Goal: Information Seeking & Learning: Learn about a topic

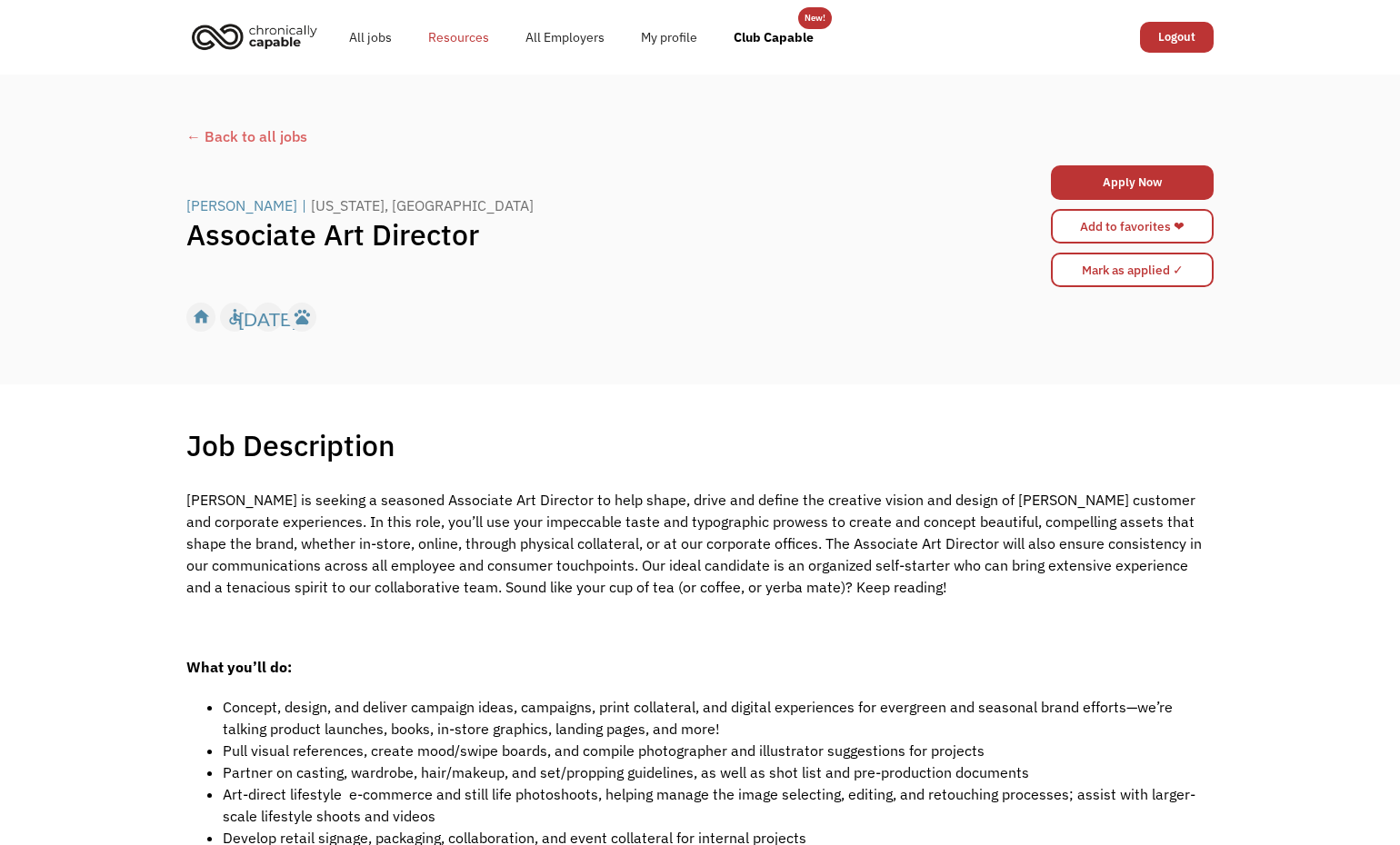
click at [457, 42] on link "Resources" at bounding box center [458, 37] width 97 height 58
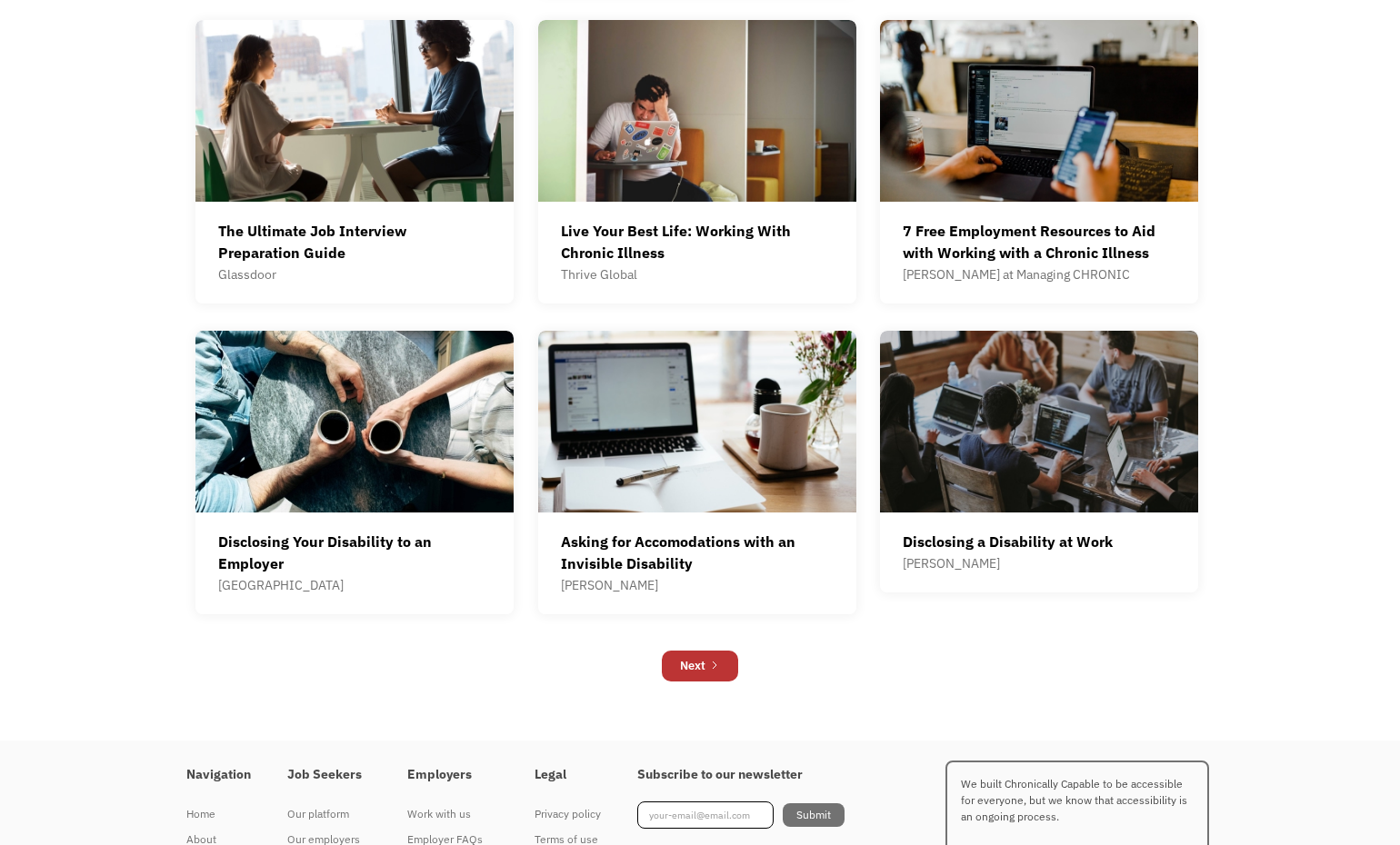
scroll to position [947, 0]
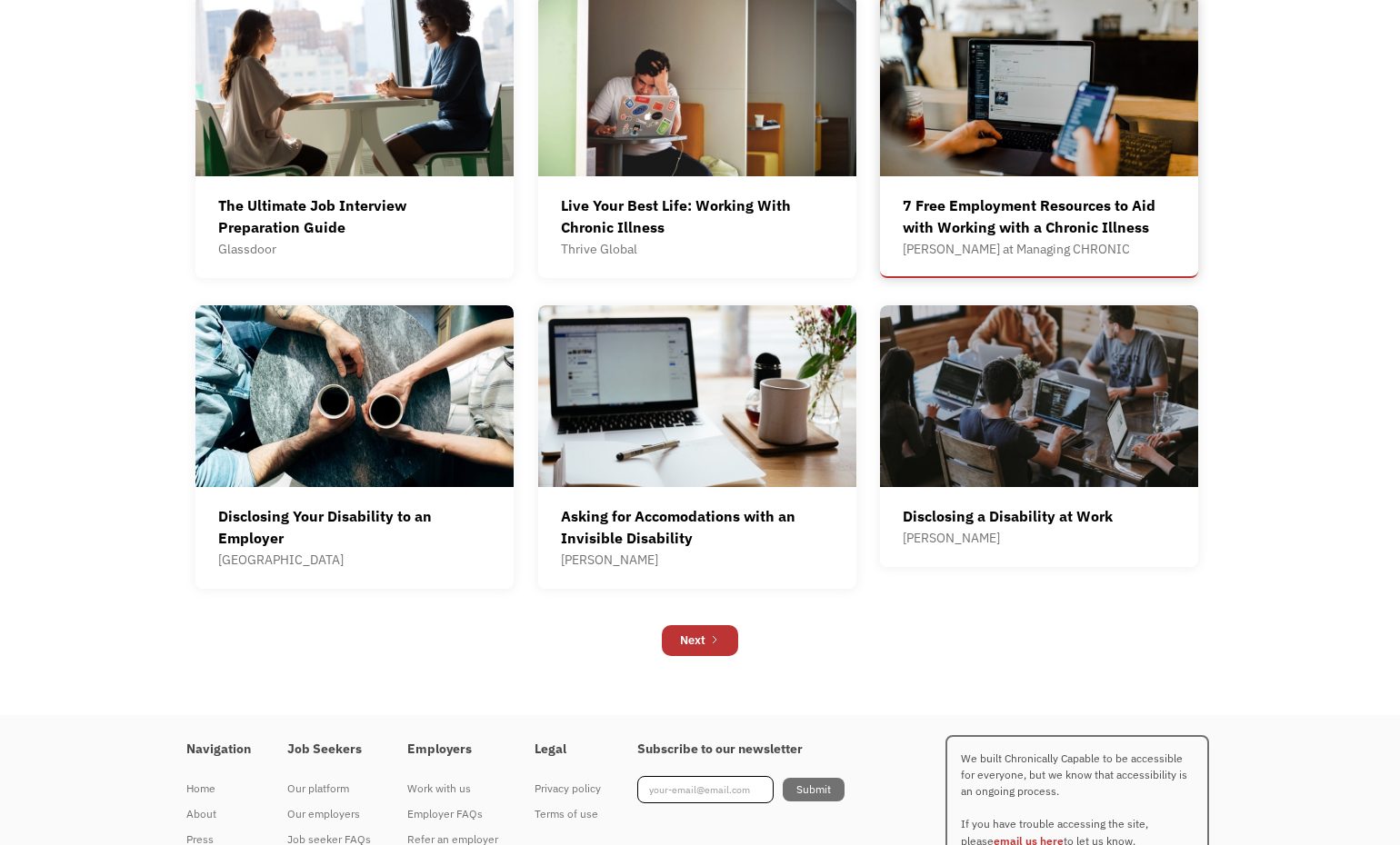
click at [1003, 199] on div "7 Free Employment Resources to Aid with Working with a Chronic Illness" at bounding box center [1039, 216] width 272 height 44
click at [666, 528] on div "Asking for Accomodations with an Invisible Disability" at bounding box center [697, 528] width 272 height 44
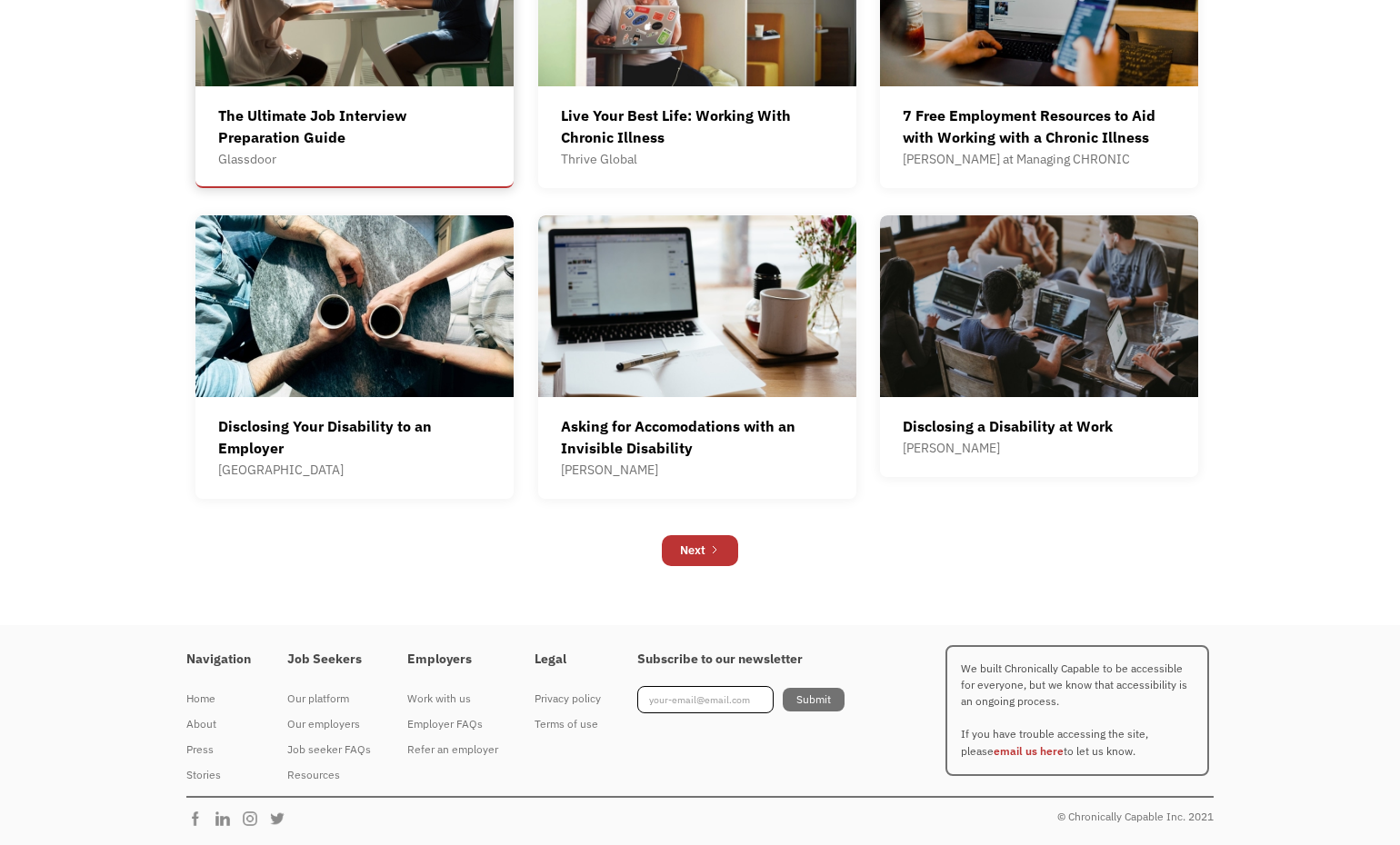
scroll to position [1036, 0]
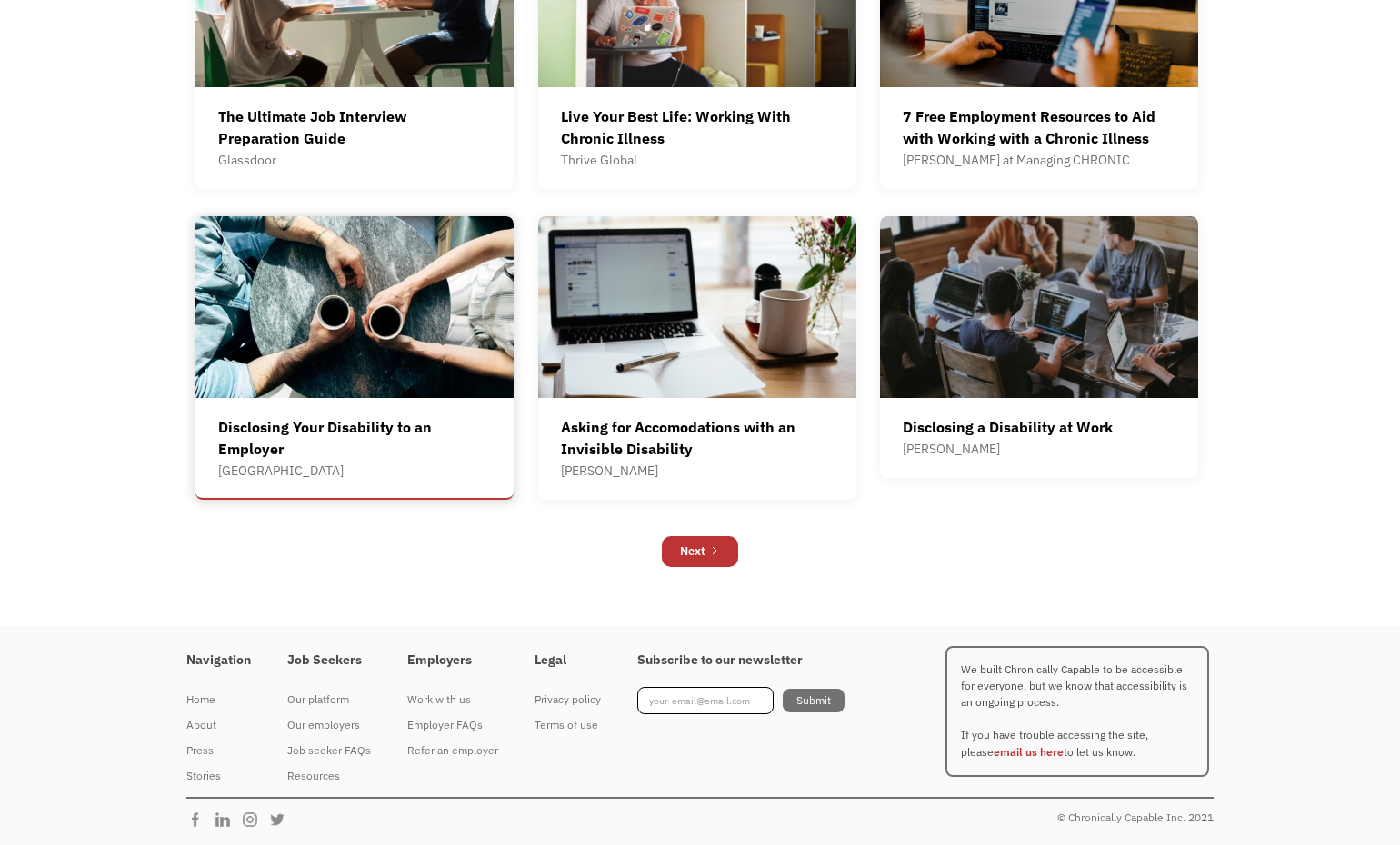
click at [438, 451] on div "Disclosing Your Disability to an Employer" at bounding box center [354, 438] width 272 height 44
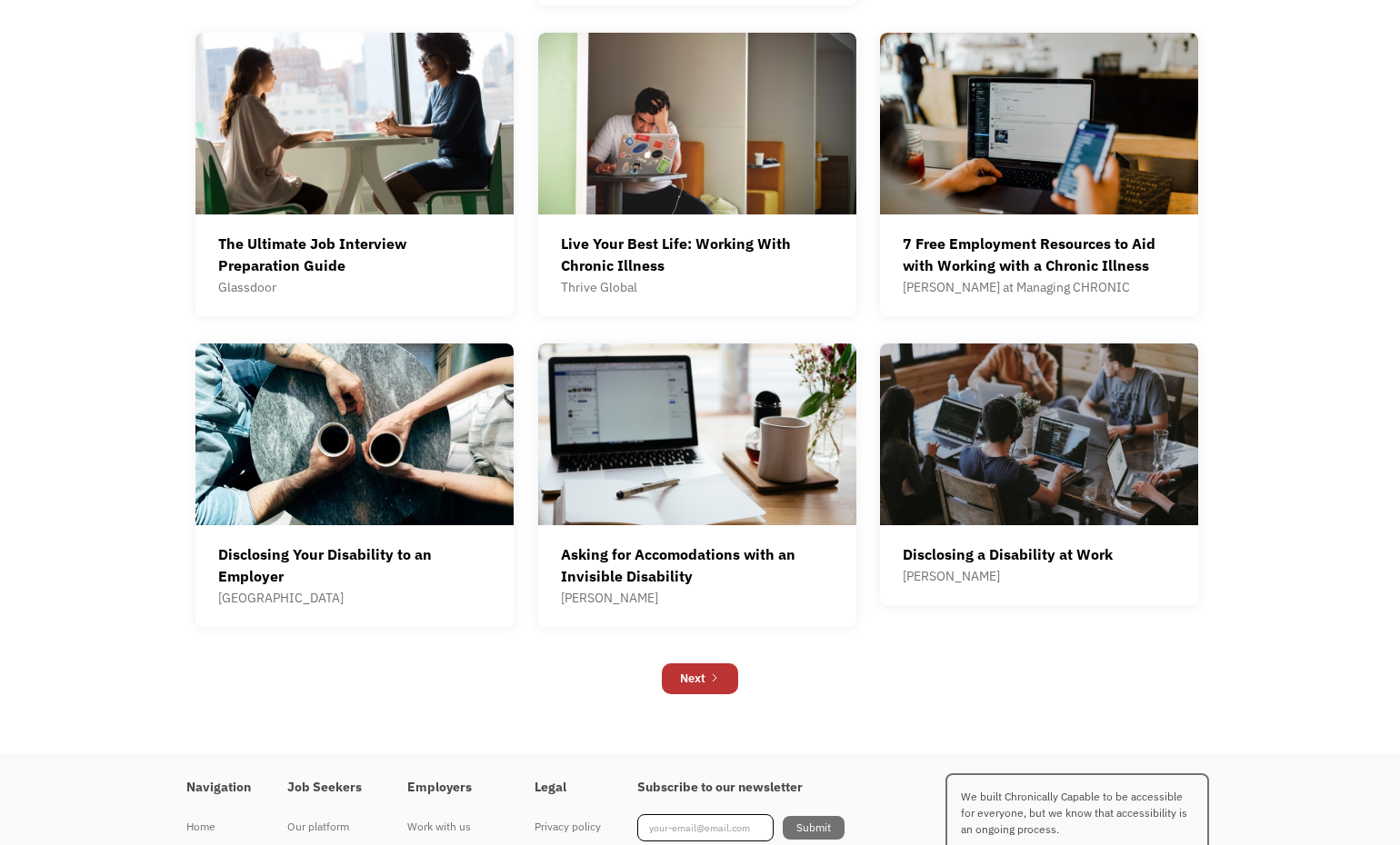
scroll to position [911, 0]
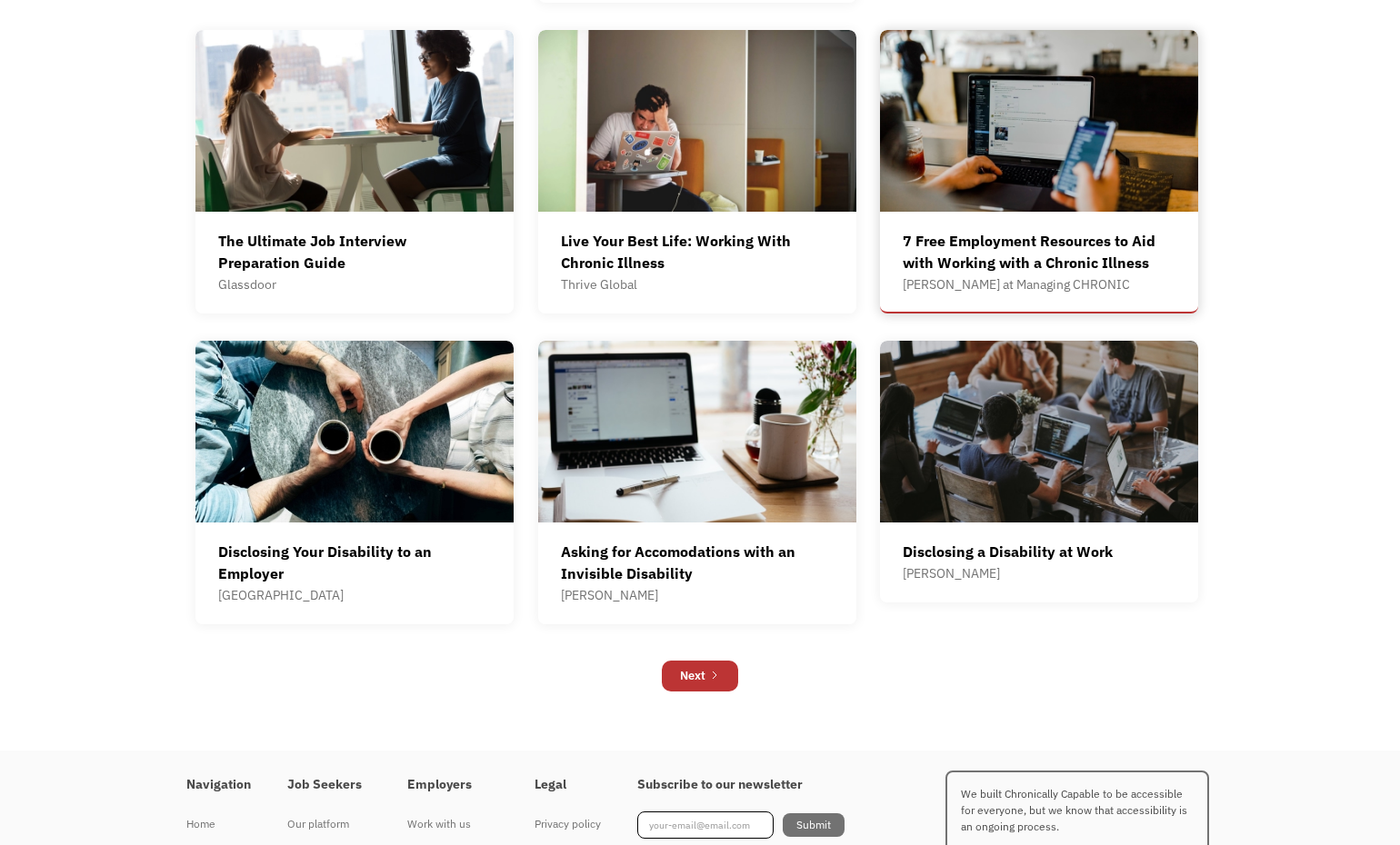
click at [946, 252] on div "7 Free Employment Resources to Aid with Working with a Chronic Illness" at bounding box center [1039, 252] width 272 height 44
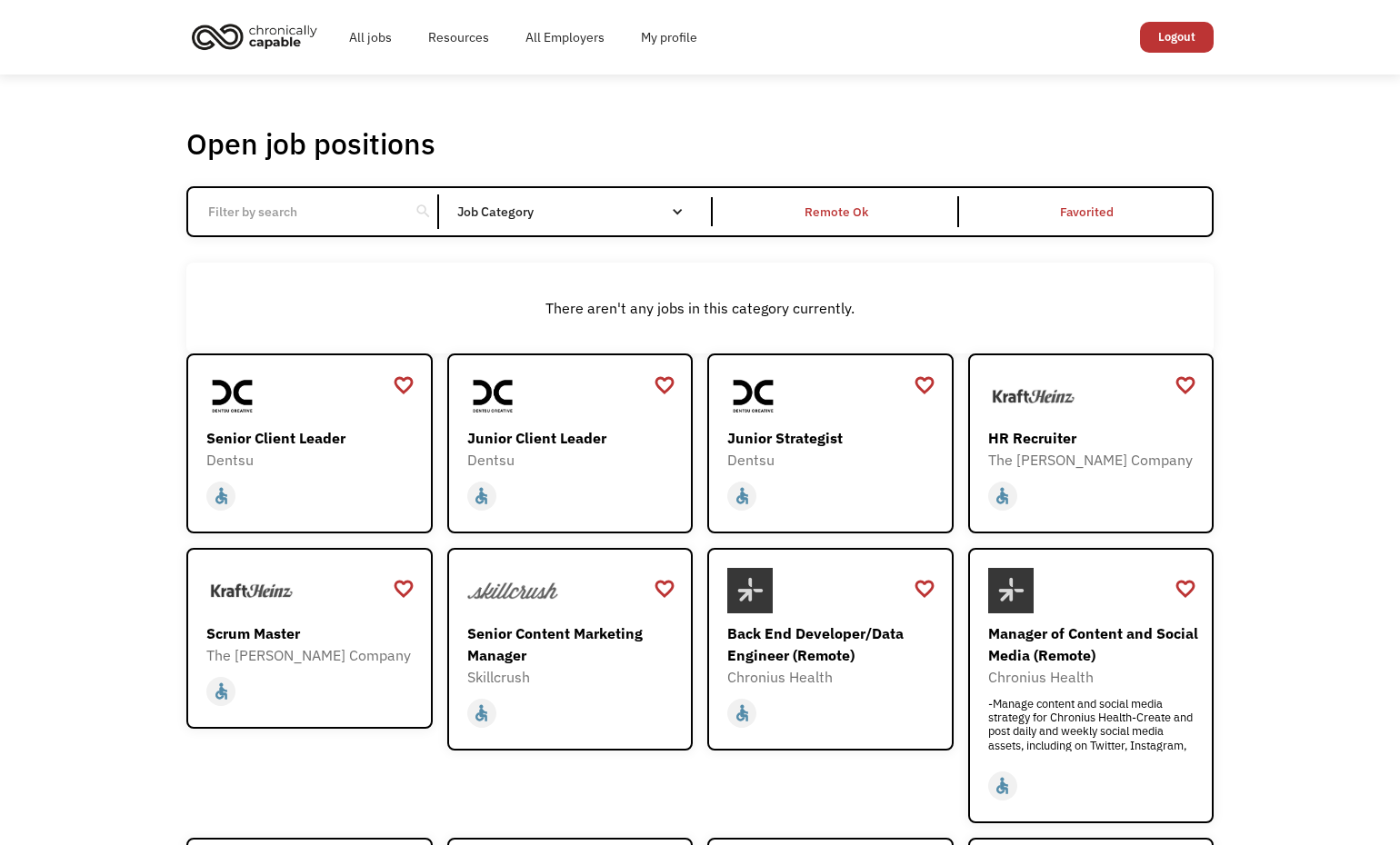
click at [278, 29] on img "home" at bounding box center [254, 36] width 137 height 40
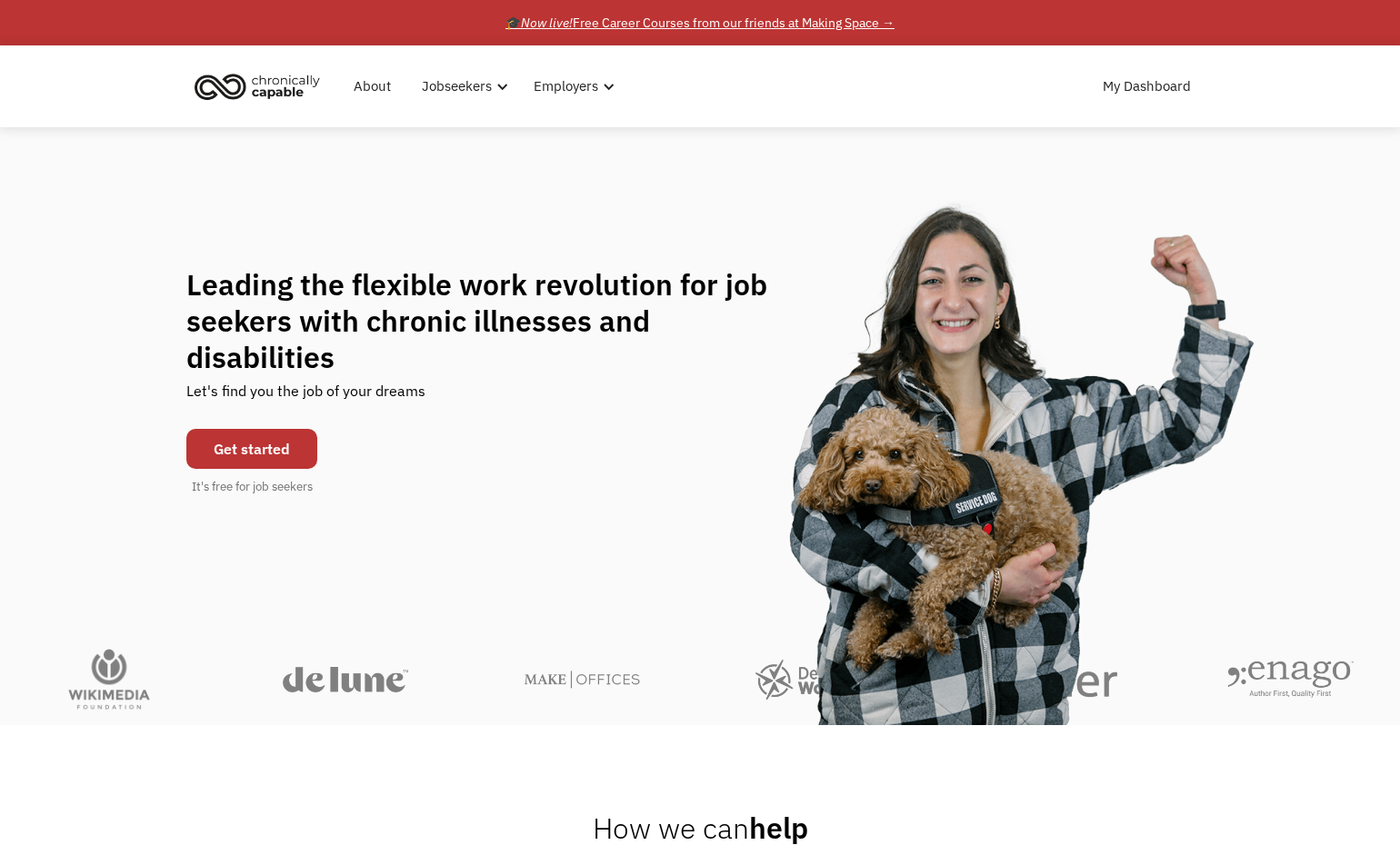
click at [858, 20] on div "🎓 Now live! Free Career Courses from our friends at Making Space →" at bounding box center [700, 23] width 389 height 22
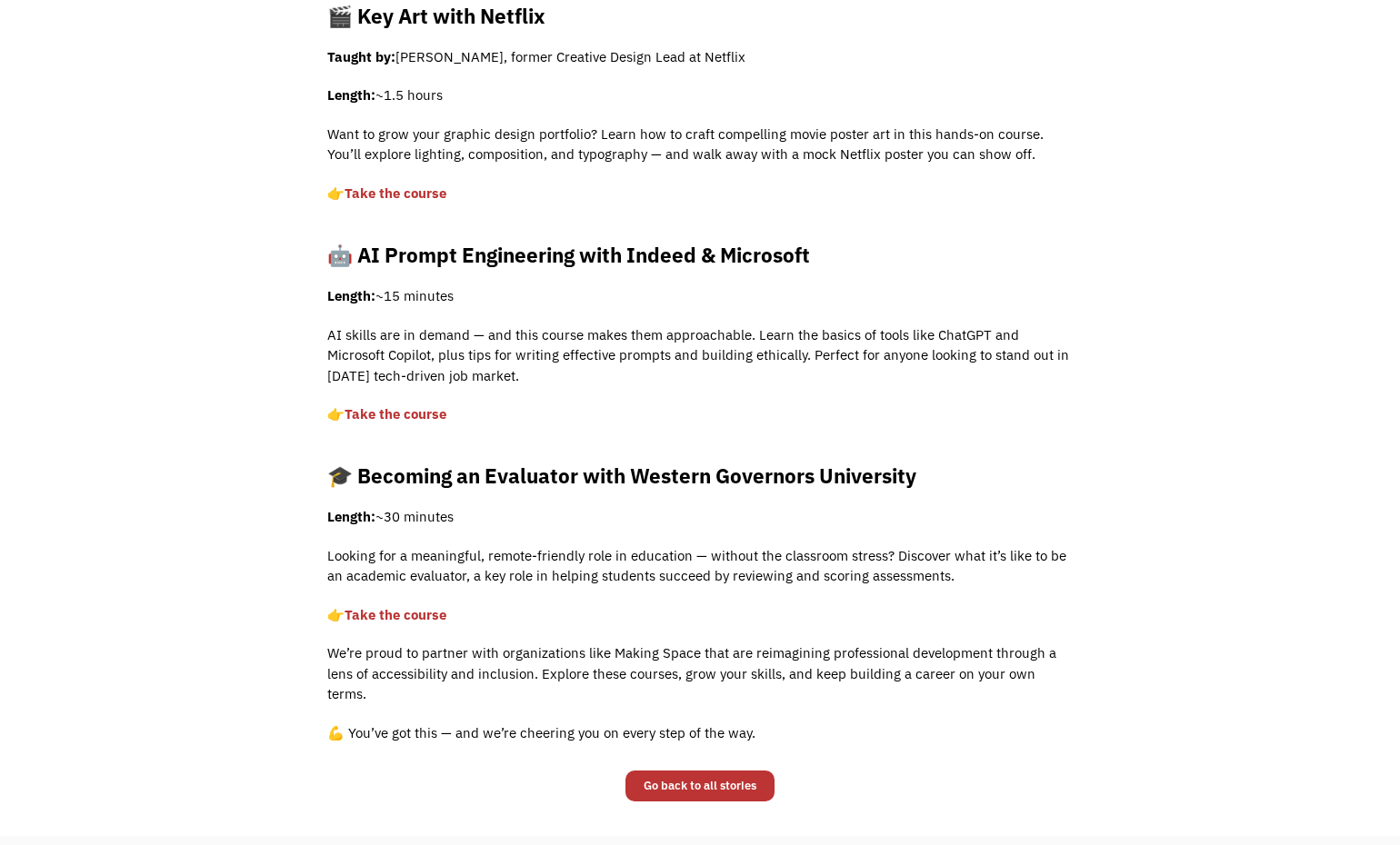
scroll to position [773, 0]
